Goal: Information Seeking & Learning: Learn about a topic

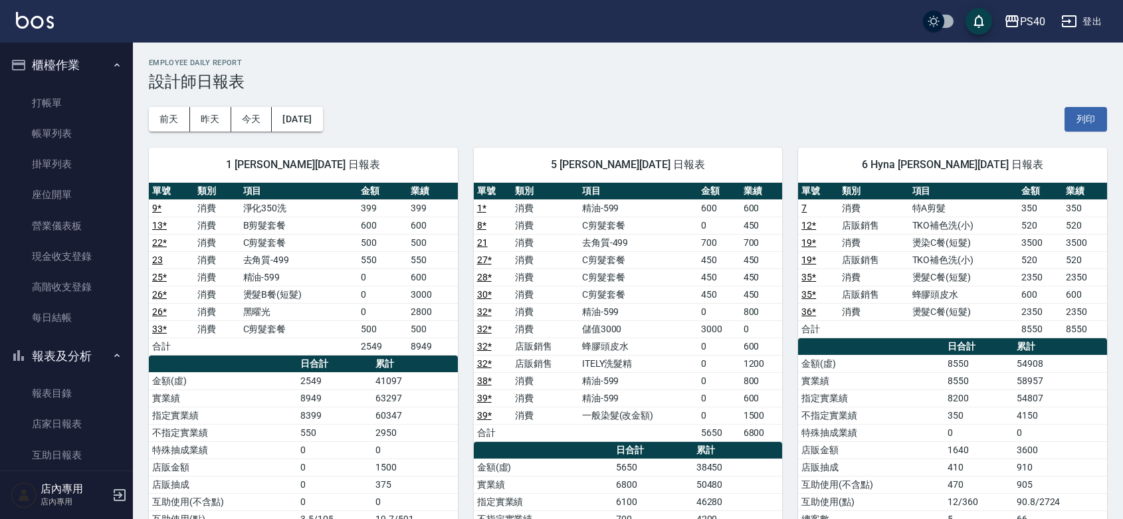
scroll to position [193, 0]
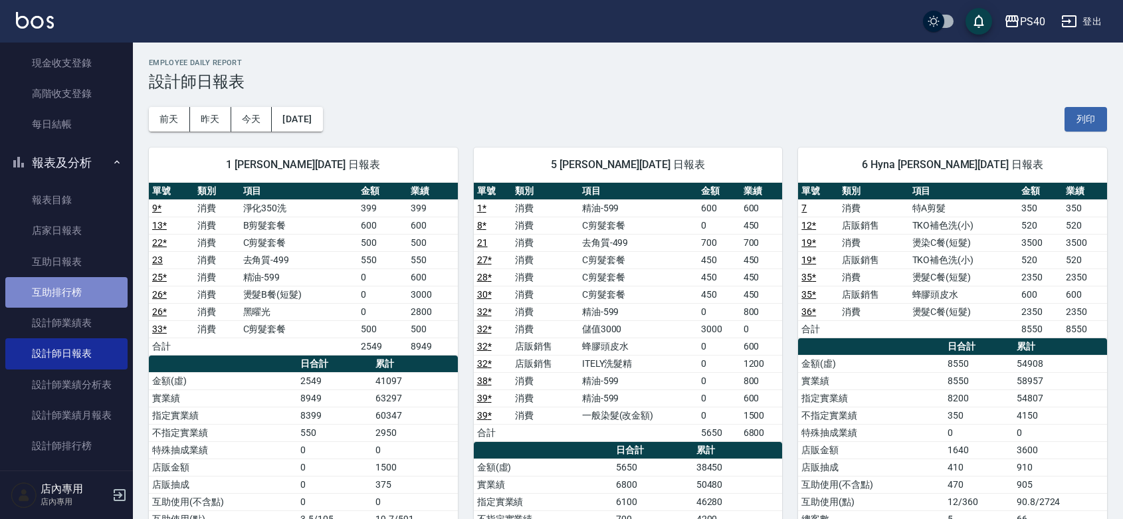
click at [88, 300] on link "互助排行榜" at bounding box center [66, 292] width 122 height 31
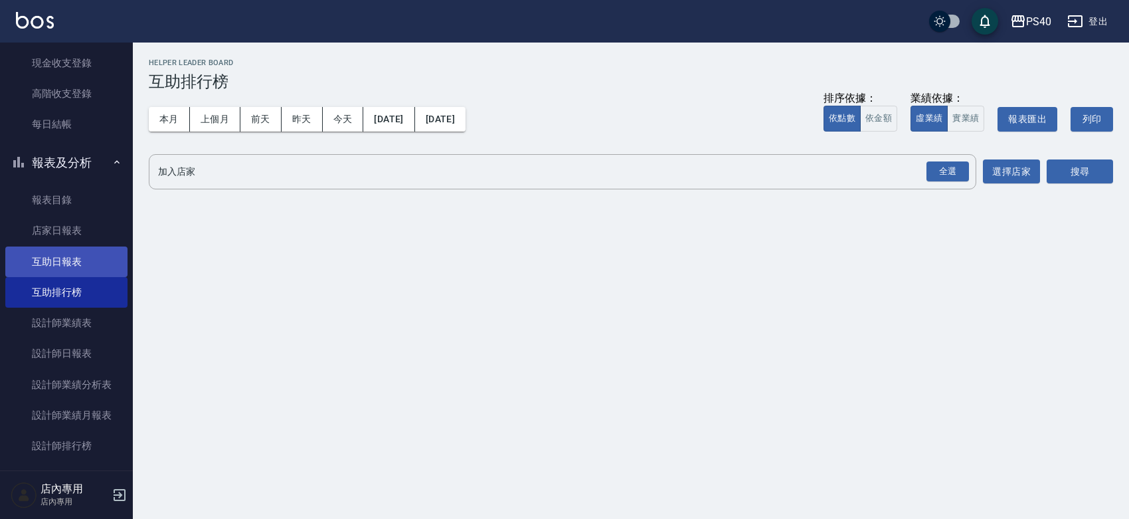
click at [47, 263] on link "互助日報表" at bounding box center [66, 261] width 122 height 31
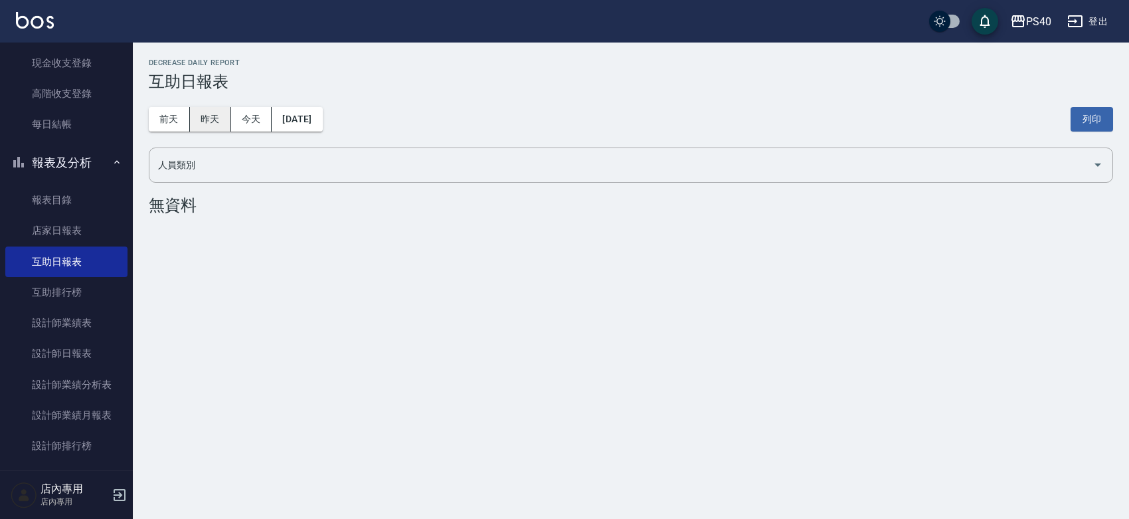
click at [223, 118] on button "昨天" at bounding box center [210, 119] width 41 height 25
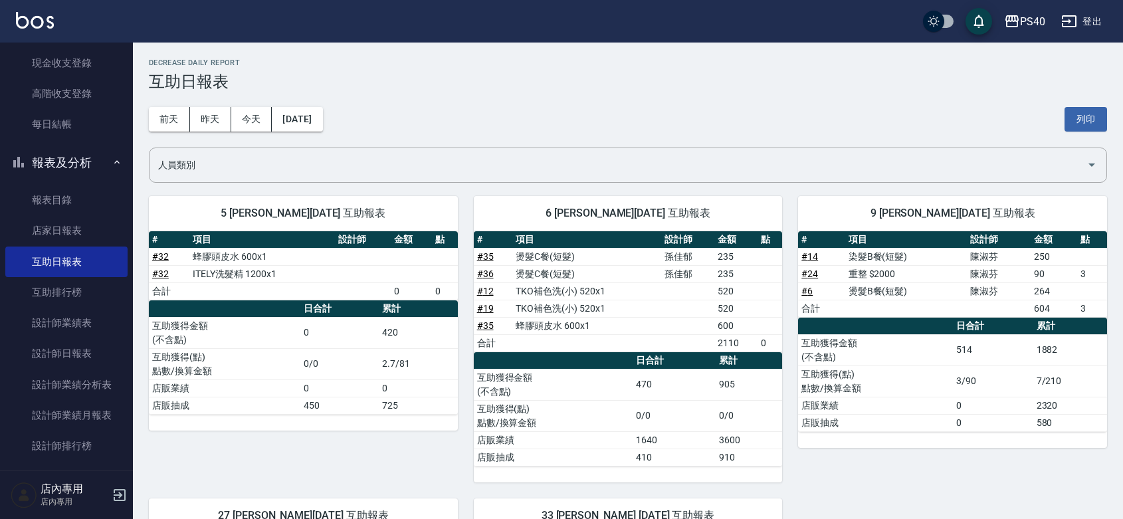
scroll to position [387, 0]
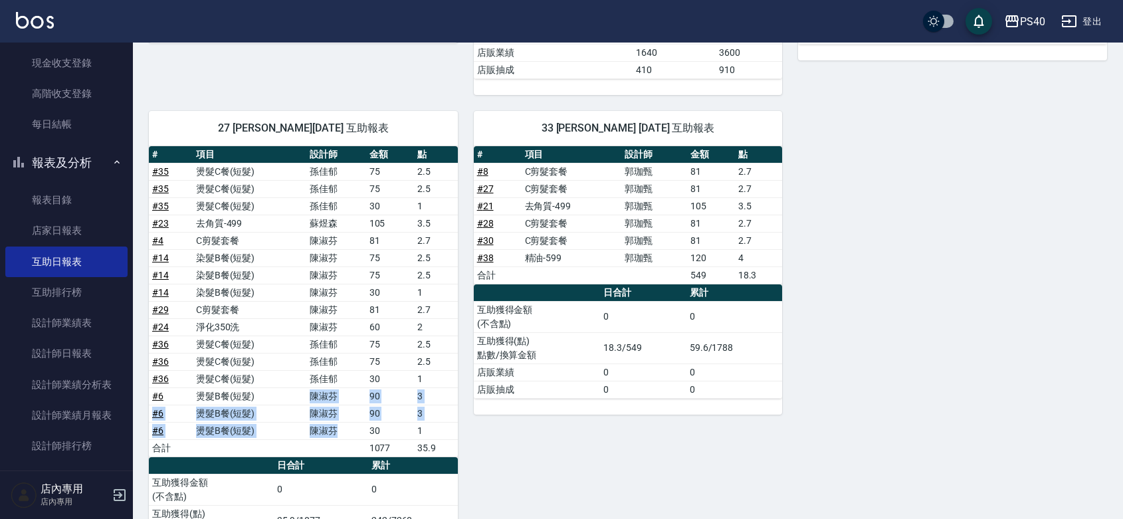
drag, startPoint x: 339, startPoint y: 435, endPoint x: 319, endPoint y: 390, distance: 49.4
click at [299, 397] on tbody "# 35 燙髮C餐(短髮) [PERSON_NAME]75 2.5 # 35 燙髮C餐(短髮) [PERSON_NAME]75 2.5 # 35 燙髮C餐(短…" at bounding box center [303, 310] width 309 height 294
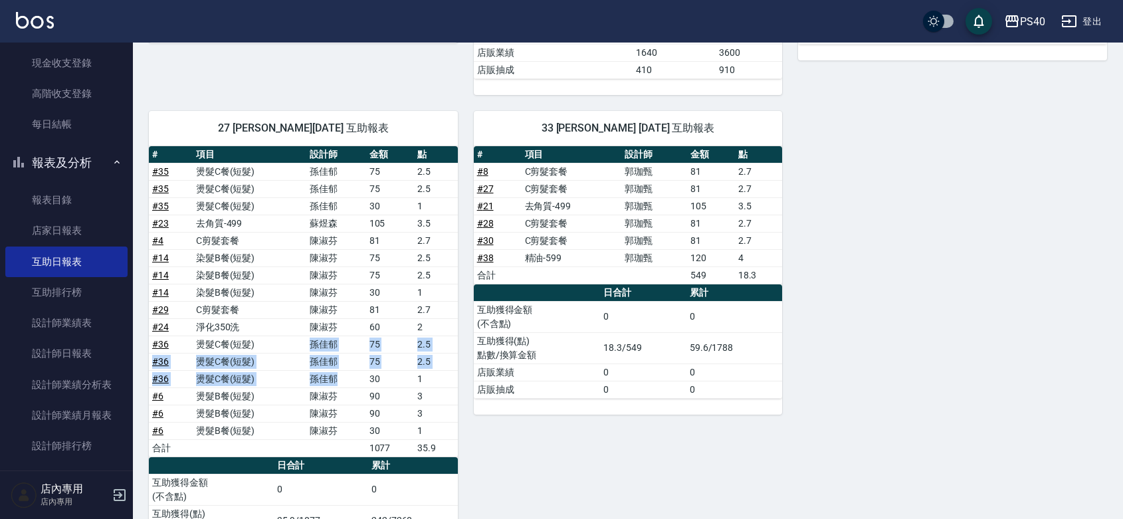
drag, startPoint x: 352, startPoint y: 379, endPoint x: 312, endPoint y: 347, distance: 51.0
click at [312, 347] on tbody "# 35 燙髮C餐(短髮) [PERSON_NAME]75 2.5 # 35 燙髮C餐(短髮) [PERSON_NAME]75 2.5 # 35 燙髮C餐(短…" at bounding box center [303, 310] width 309 height 294
drag, startPoint x: 340, startPoint y: 329, endPoint x: 317, endPoint y: 324, distance: 23.9
click at [317, 324] on td "陳淑芬" at bounding box center [336, 326] width 60 height 17
drag, startPoint x: 329, startPoint y: 314, endPoint x: 306, endPoint y: 314, distance: 23.3
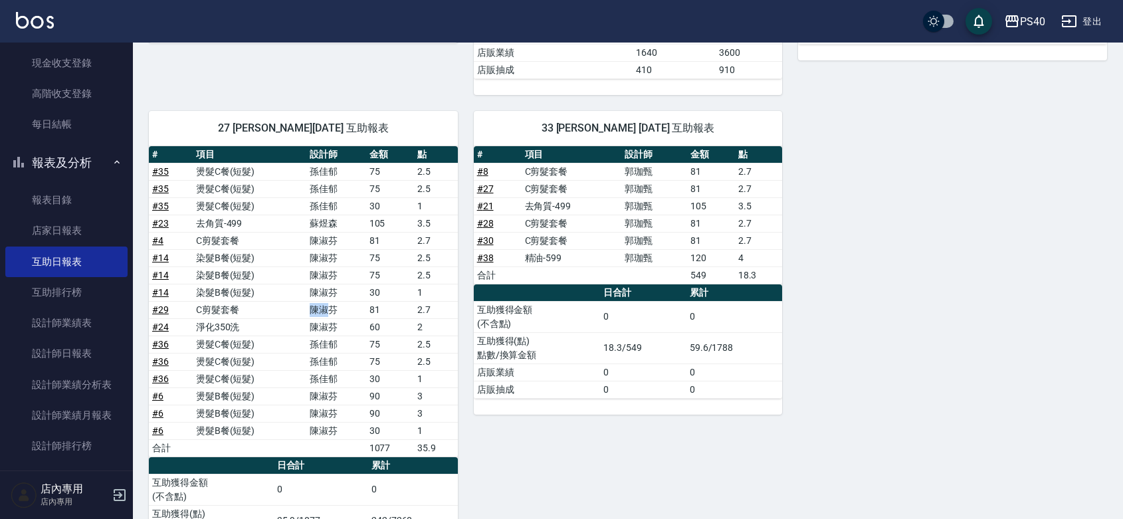
click at [306, 314] on tr "# 29 C剪髮套餐 [PERSON_NAME] 81 2.7" at bounding box center [303, 309] width 309 height 17
drag, startPoint x: 329, startPoint y: 289, endPoint x: 291, endPoint y: 256, distance: 50.4
click at [291, 256] on tbody "# 35 燙髮C餐(短髮) [PERSON_NAME]75 2.5 # 35 燙髮C餐(短髮) [PERSON_NAME]75 2.5 # 35 燙髮C餐(短…" at bounding box center [303, 310] width 309 height 294
drag, startPoint x: 339, startPoint y: 240, endPoint x: 310, endPoint y: 239, distance: 29.2
click at [310, 239] on td "陳淑芬" at bounding box center [336, 240] width 60 height 17
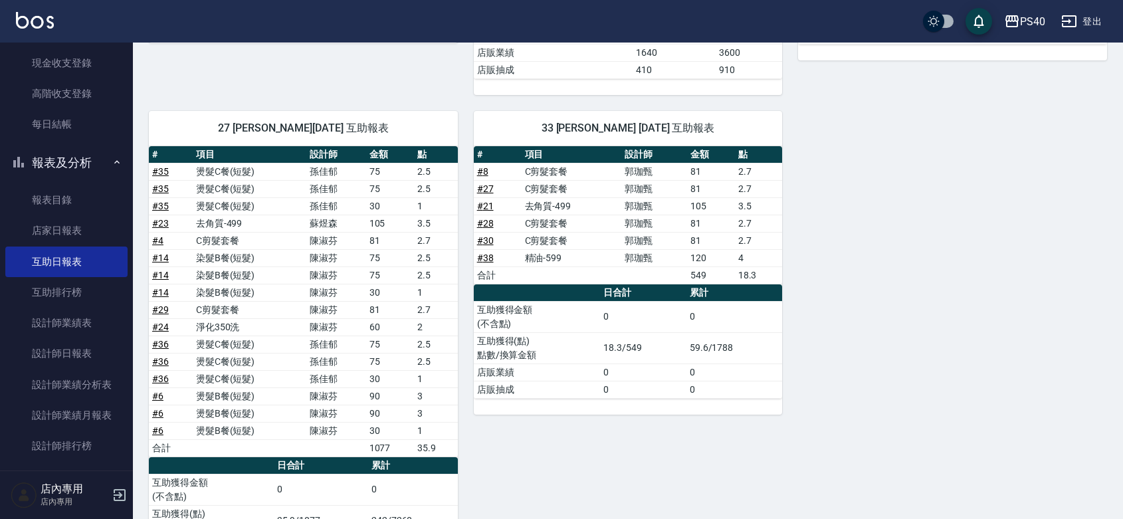
drag, startPoint x: 324, startPoint y: 225, endPoint x: 317, endPoint y: 224, distance: 6.7
click at [317, 224] on td "蘇煜森" at bounding box center [336, 223] width 60 height 17
drag, startPoint x: 335, startPoint y: 210, endPoint x: 313, endPoint y: 178, distance: 39.1
click at [313, 178] on tbody "# 35 燙髮C餐(短髮) [PERSON_NAME]75 2.5 # 35 燙髮C餐(短髮) [PERSON_NAME]75 2.5 # 35 燙髮C餐(短…" at bounding box center [303, 310] width 309 height 294
click at [831, 230] on div "5 [PERSON_NAME][DATE] 互助報表 # 項目 設計師 金額 點 # 32 蜂膠頭皮水 600x1 # 32 ITELY洗髮精 1200x1 …" at bounding box center [620, 190] width 974 height 795
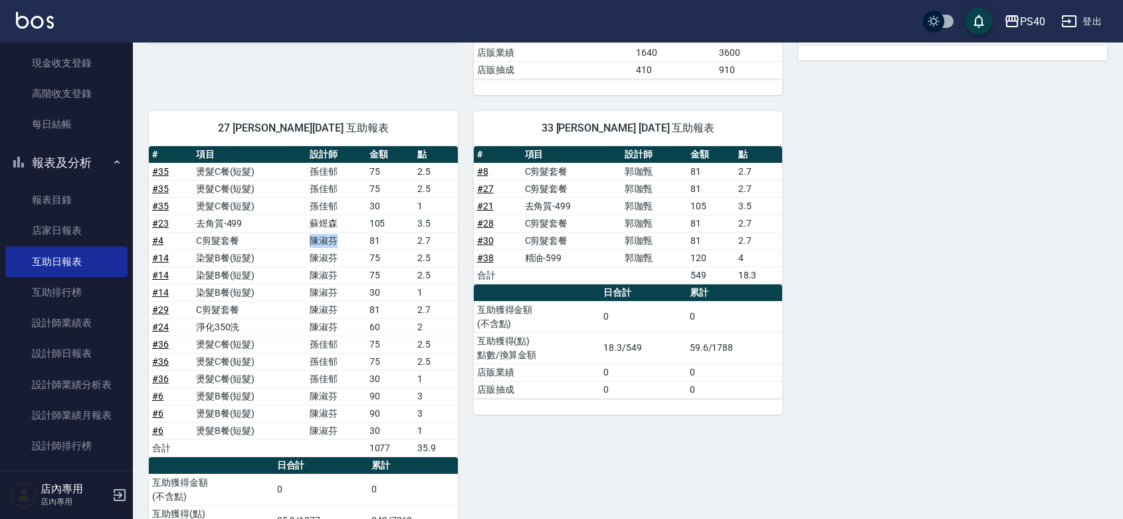
drag, startPoint x: 309, startPoint y: 238, endPoint x: 364, endPoint y: 240, distance: 55.2
click at [364, 240] on td "陳淑芬" at bounding box center [336, 240] width 60 height 17
drag, startPoint x: 316, startPoint y: 310, endPoint x: 347, endPoint y: 310, distance: 31.2
click at [347, 310] on td "陳淑芬" at bounding box center [336, 309] width 60 height 17
drag, startPoint x: 306, startPoint y: 324, endPoint x: 357, endPoint y: 324, distance: 50.5
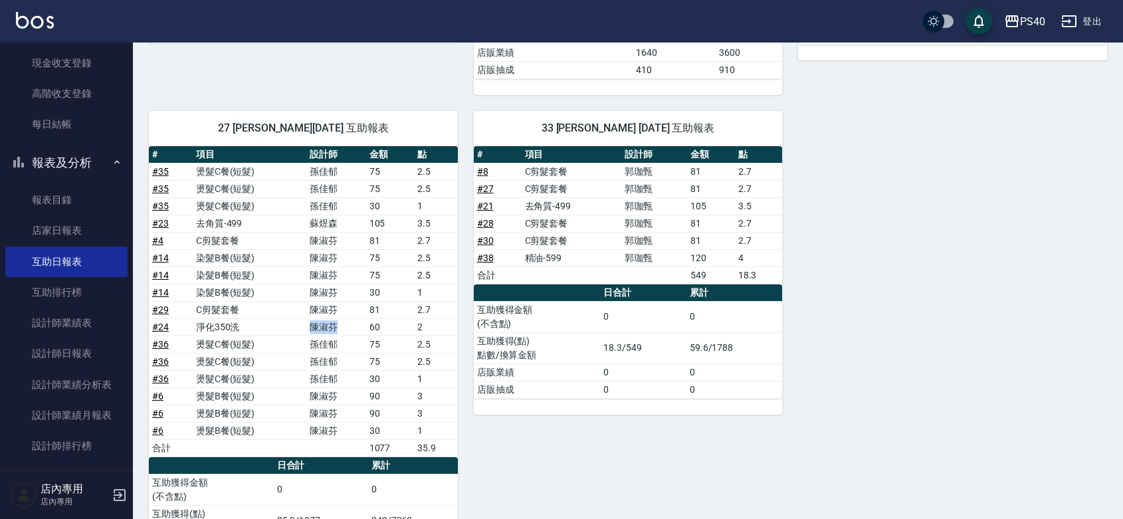
click at [357, 324] on tr "# 24 淨化350洗 [PERSON_NAME] 60 2" at bounding box center [303, 326] width 309 height 17
click at [314, 280] on td "陳淑芬" at bounding box center [336, 274] width 60 height 17
click at [321, 405] on td "陳淑芬" at bounding box center [336, 395] width 60 height 17
click at [327, 377] on td "孫佳郁" at bounding box center [336, 378] width 60 height 17
click at [310, 184] on td "孫佳郁" at bounding box center [336, 188] width 60 height 17
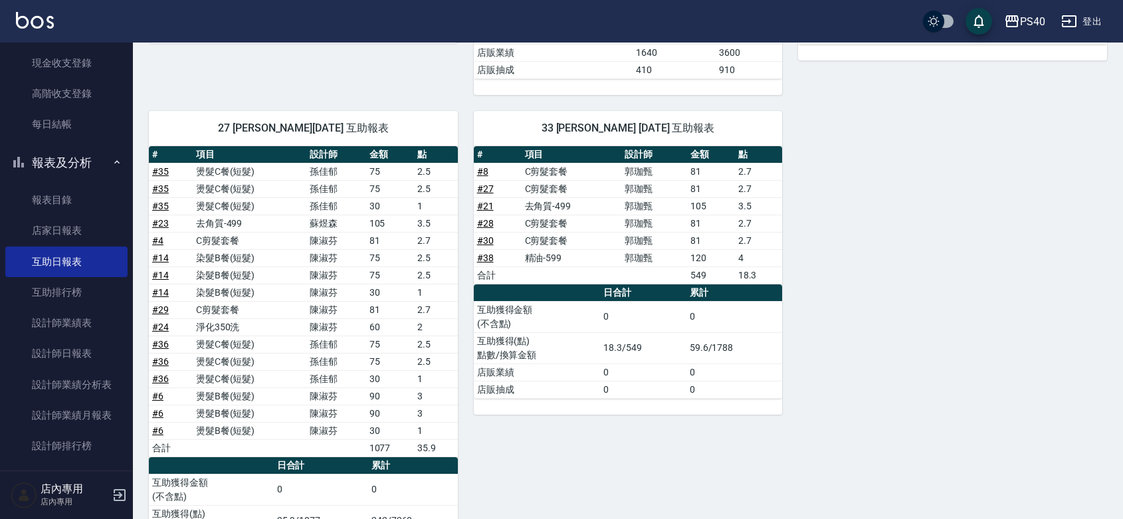
click at [335, 223] on td "蘇煜森" at bounding box center [336, 223] width 60 height 17
click at [799, 257] on div "5 [PERSON_NAME][DATE] 互助報表 # 項目 設計師 金額 點 # 32 蜂膠頭皮水 600x1 # 32 ITELY洗髮精 1200x1 …" at bounding box center [620, 190] width 974 height 795
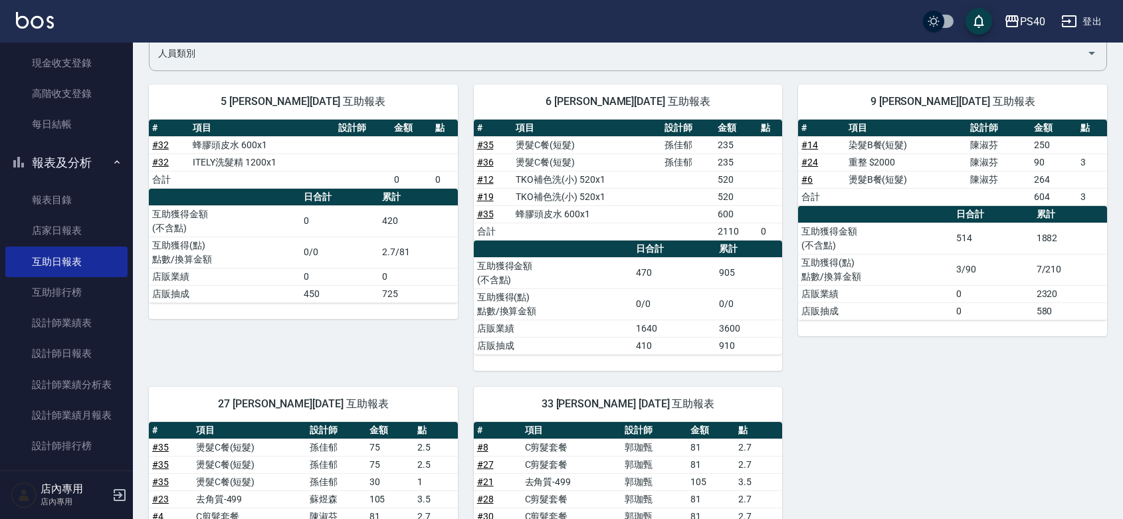
scroll to position [0, 0]
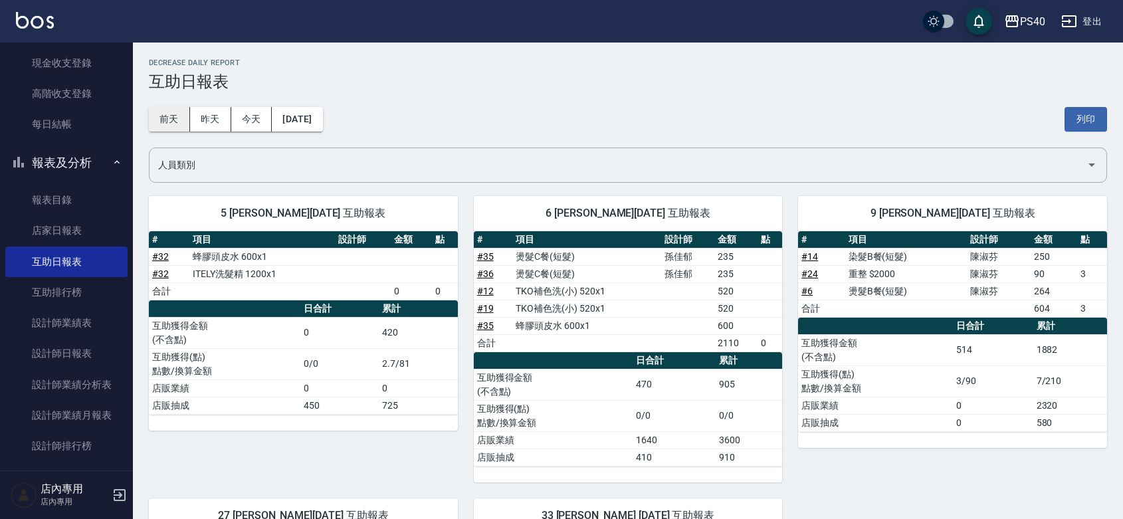
click at [171, 124] on button "前天" at bounding box center [169, 119] width 41 height 25
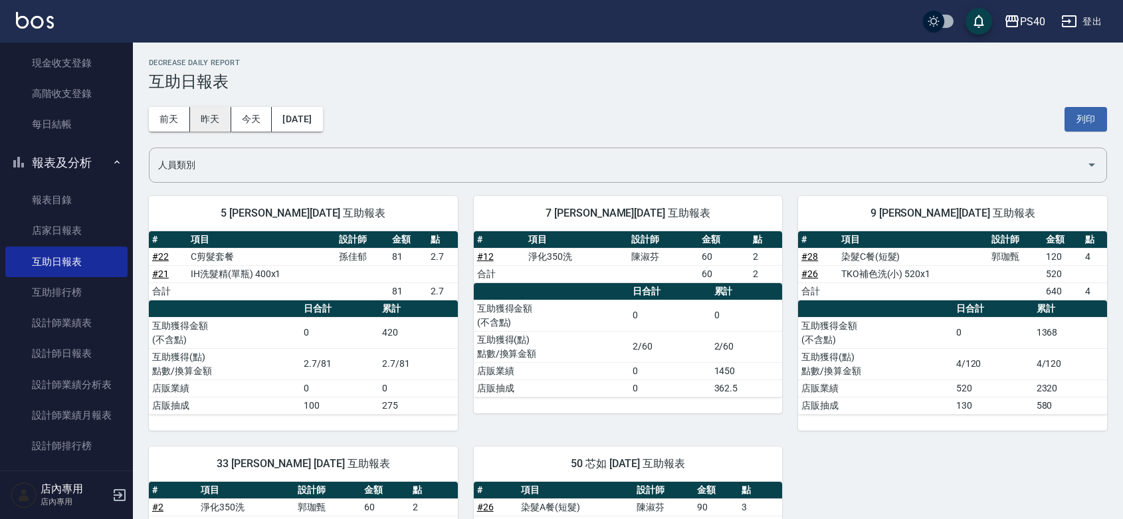
click at [200, 121] on button "昨天" at bounding box center [210, 119] width 41 height 25
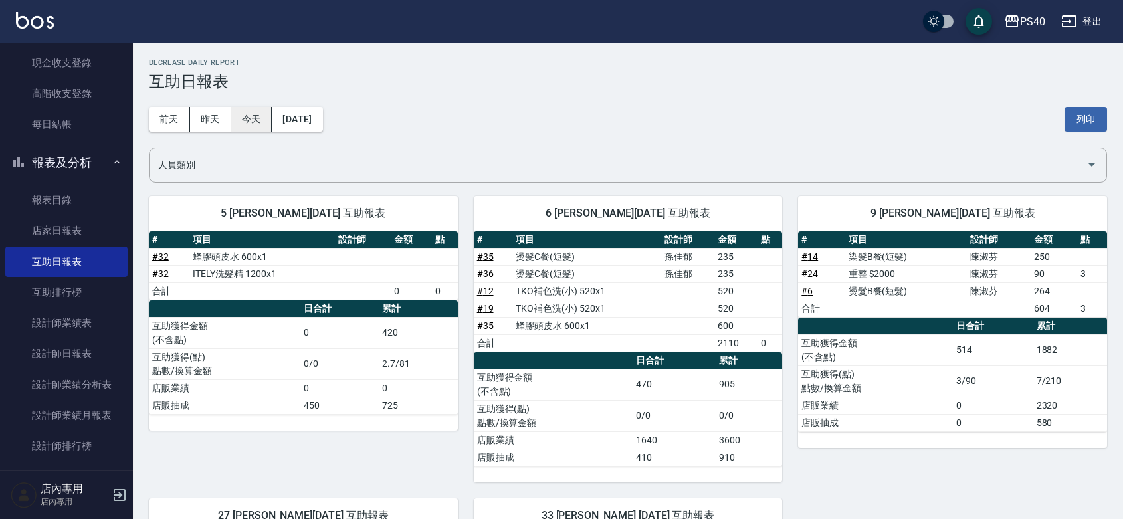
click at [246, 124] on button "今天" at bounding box center [251, 119] width 41 height 25
